Goal: Find specific page/section: Find specific page/section

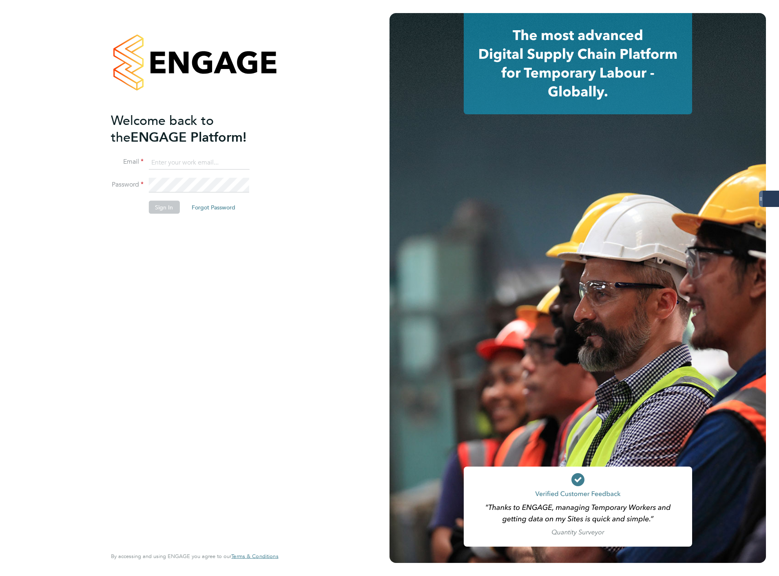
type input "[EMAIL_ADDRESS][DOMAIN_NAME]"
click at [170, 205] on button "Sign In" at bounding box center [164, 207] width 31 height 13
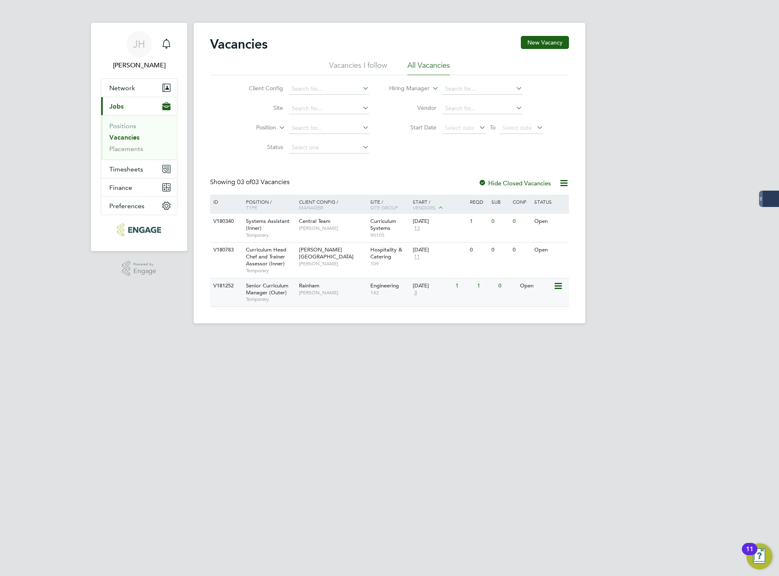
click at [457, 286] on div "1" at bounding box center [464, 285] width 21 height 15
click at [415, 295] on span "3" at bounding box center [415, 292] width 5 height 7
